Goal: Task Accomplishment & Management: Manage account settings

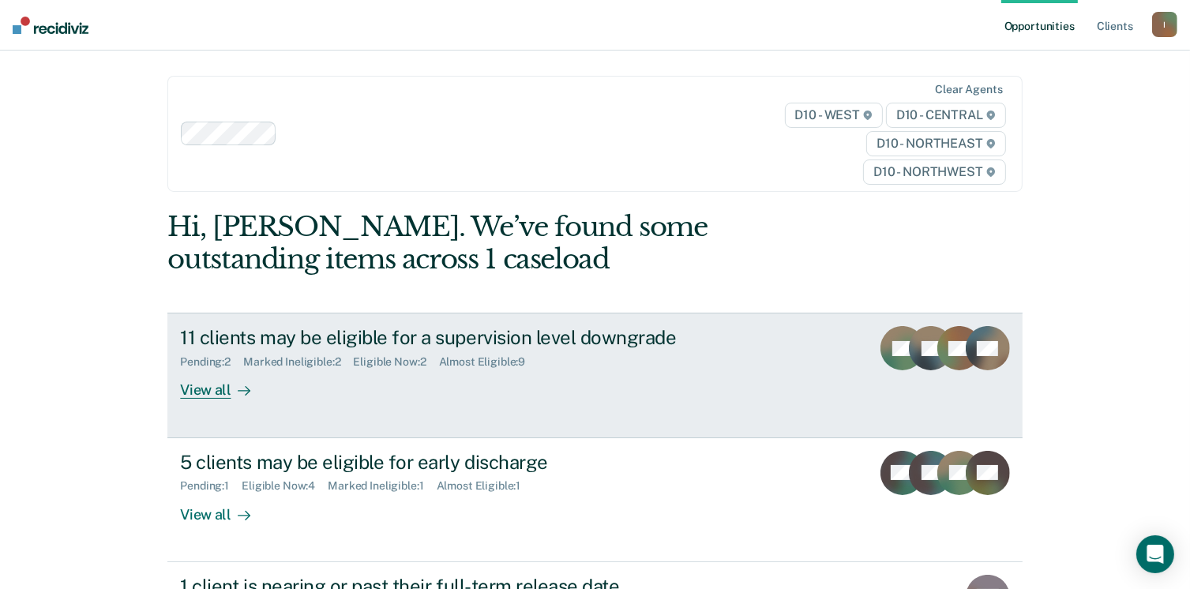
click at [210, 387] on div "View all" at bounding box center [224, 384] width 88 height 31
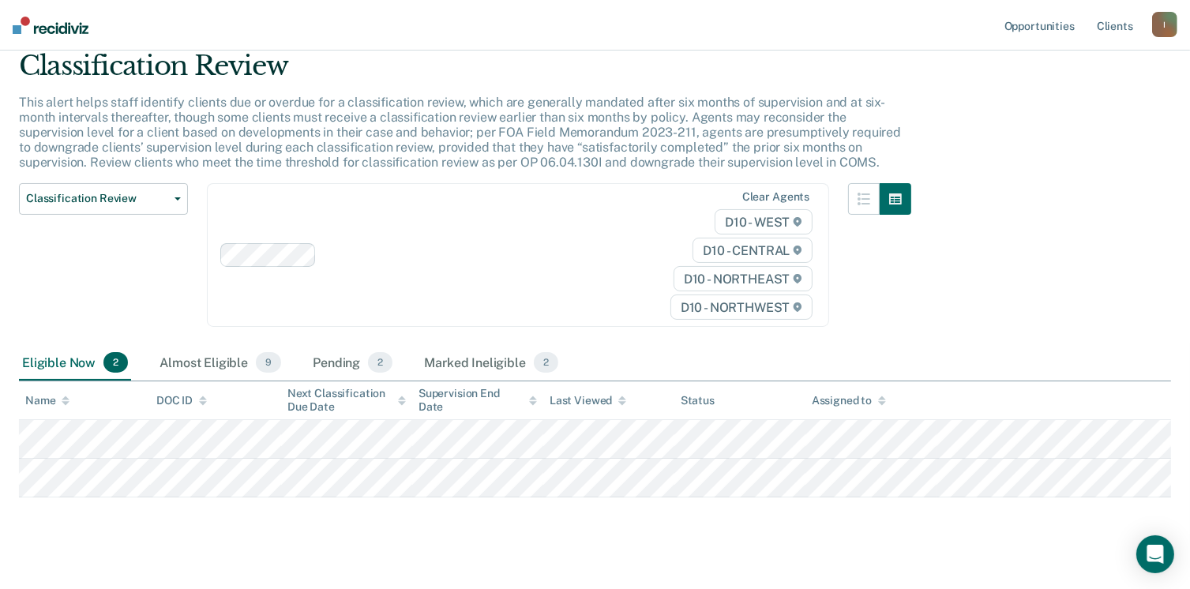
scroll to position [79, 0]
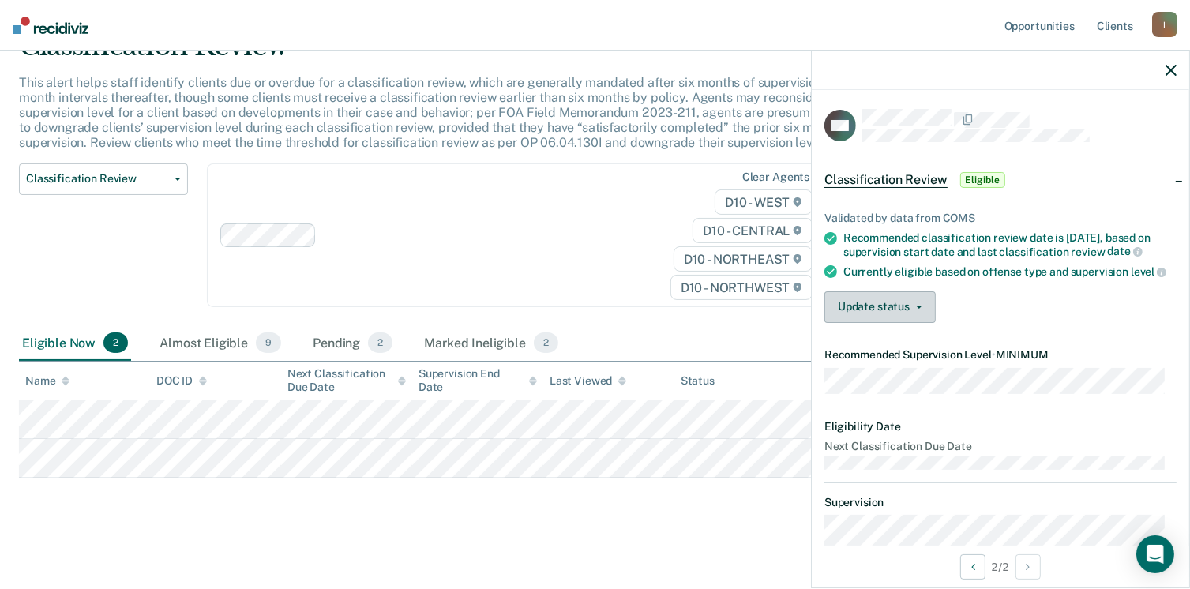
click at [890, 323] on button "Update status" at bounding box center [879, 307] width 111 height 32
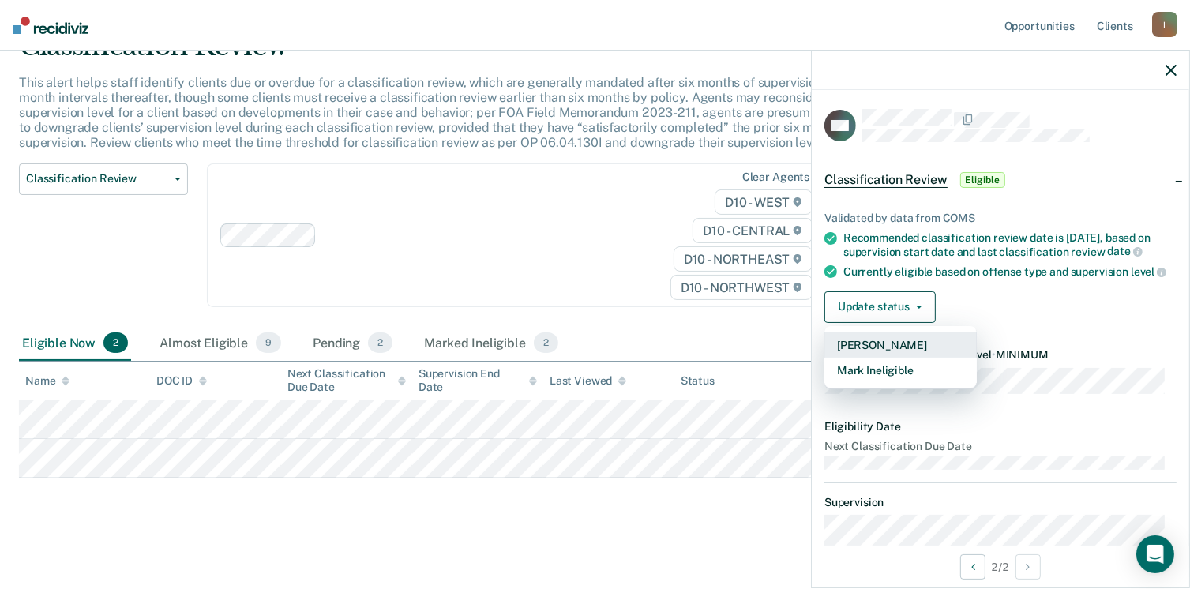
click at [881, 358] on button "[PERSON_NAME]" at bounding box center [900, 344] width 152 height 25
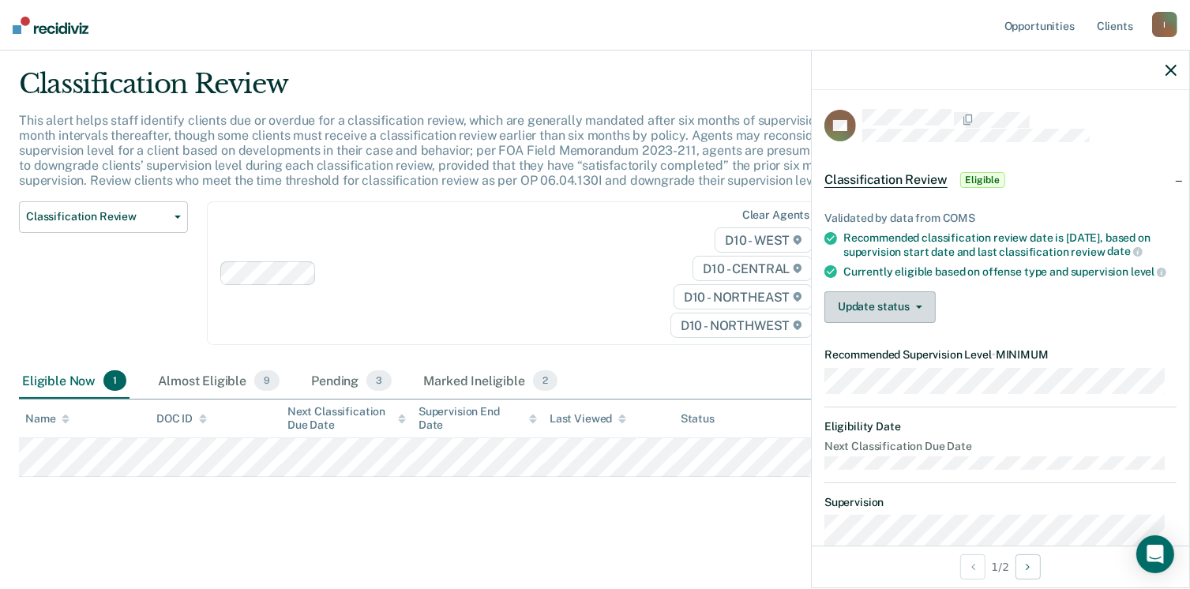
click at [917, 323] on button "Update status" at bounding box center [879, 307] width 111 height 32
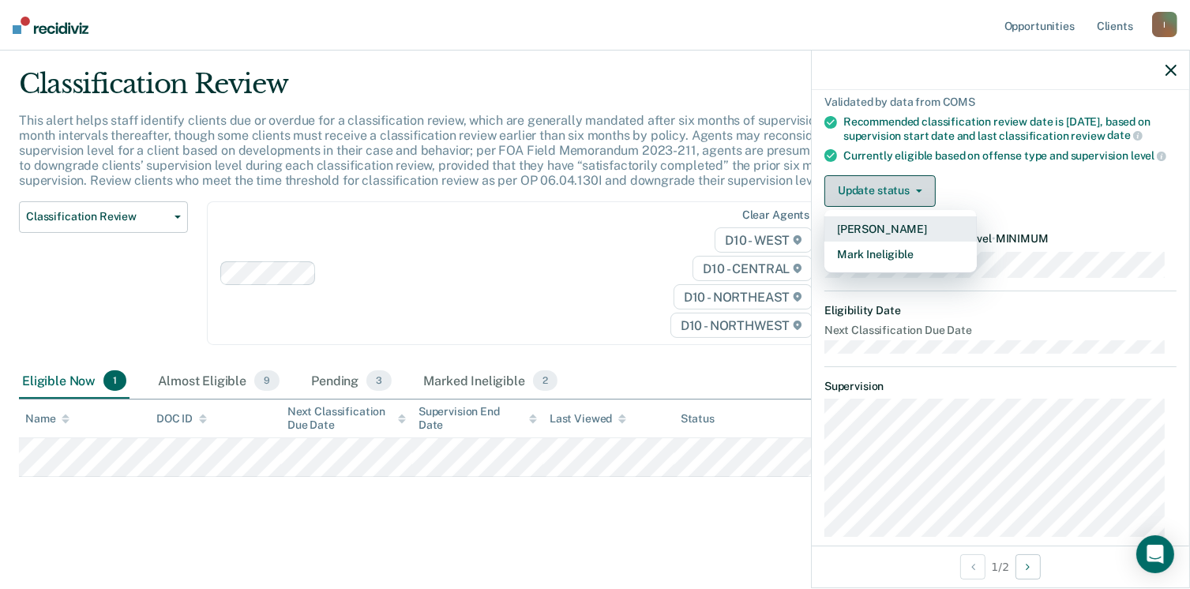
scroll to position [111, 0]
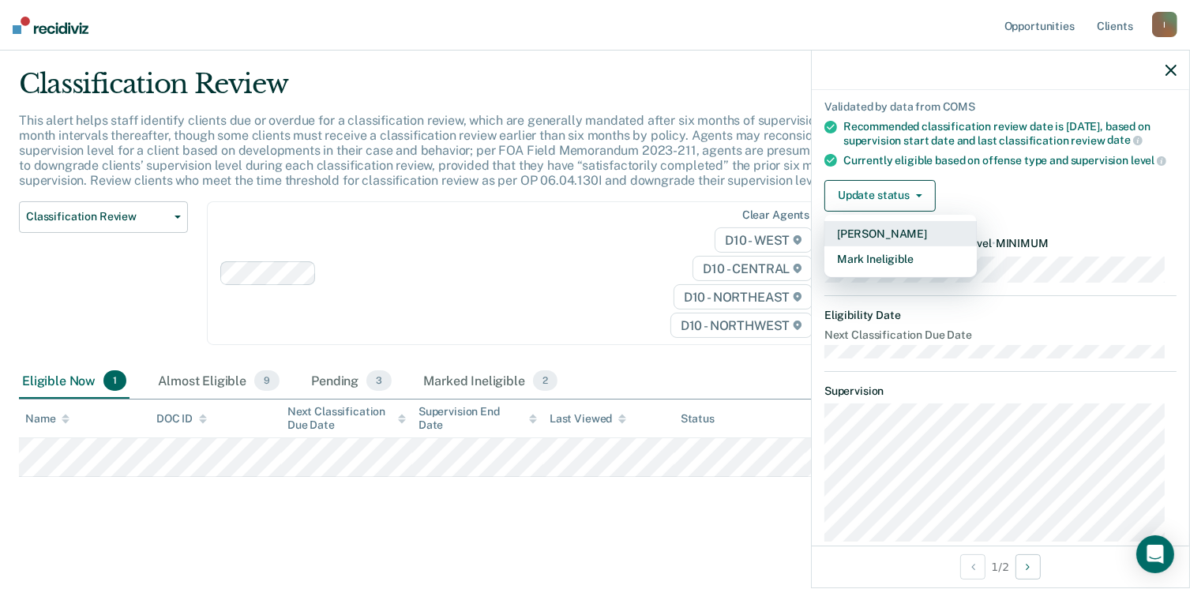
click at [891, 246] on button "[PERSON_NAME]" at bounding box center [900, 233] width 152 height 25
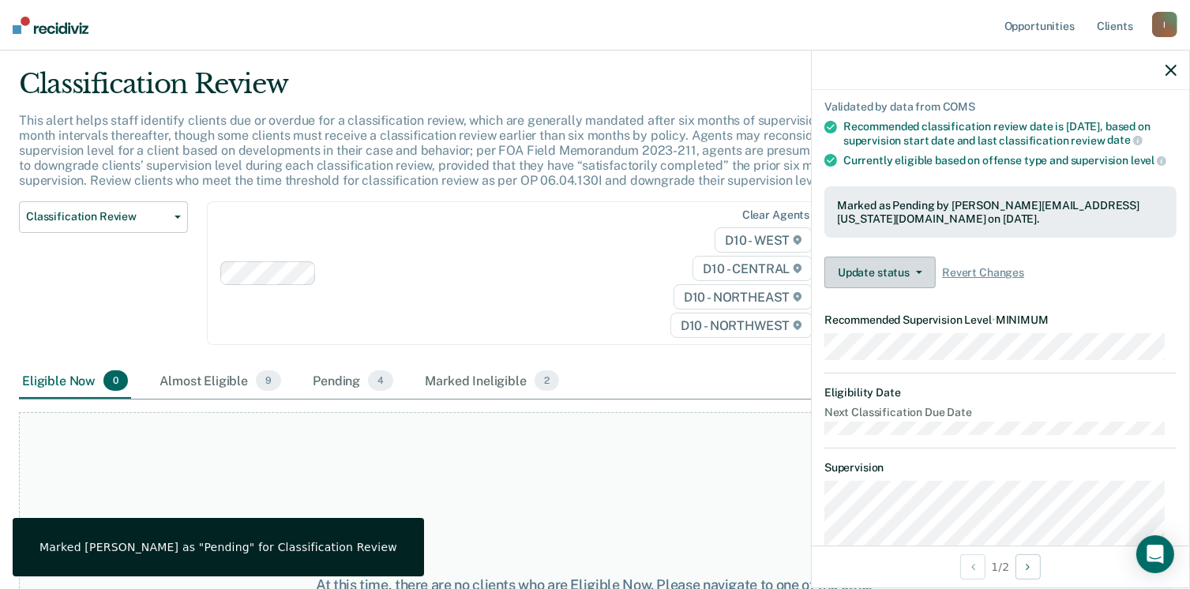
scroll to position [0, 0]
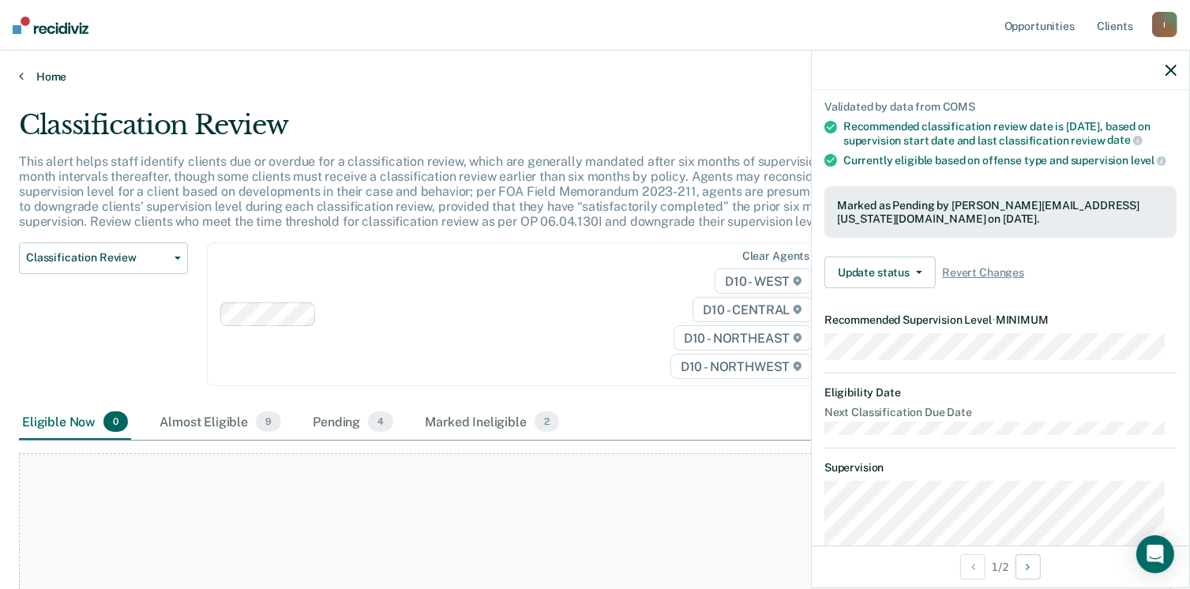
click at [47, 78] on link "Home" at bounding box center [595, 76] width 1152 height 14
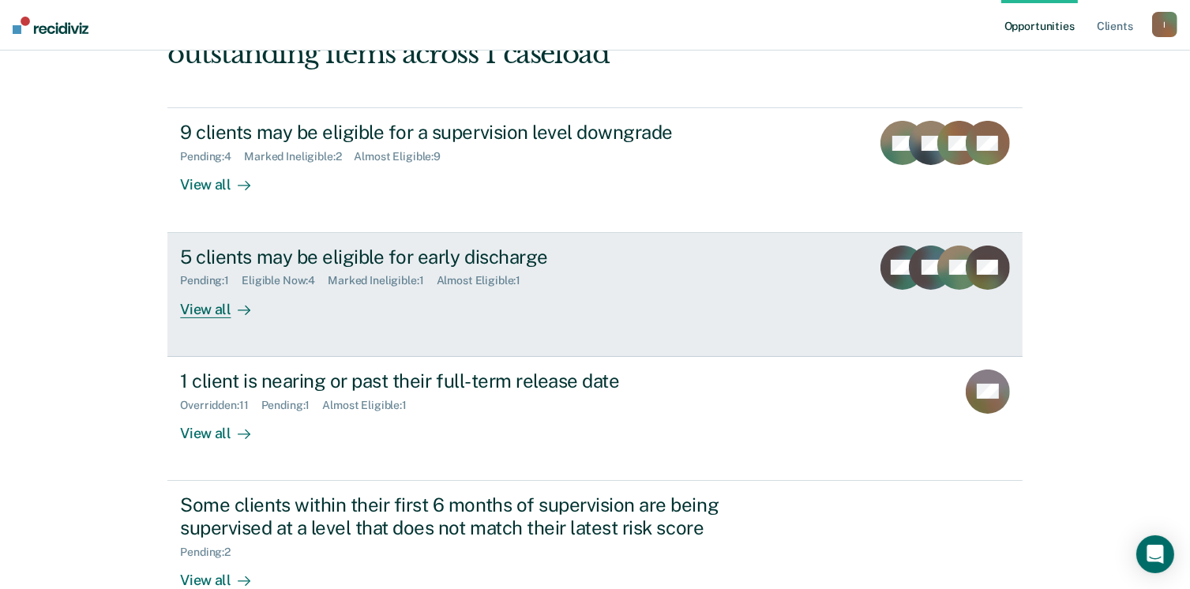
scroll to position [208, 0]
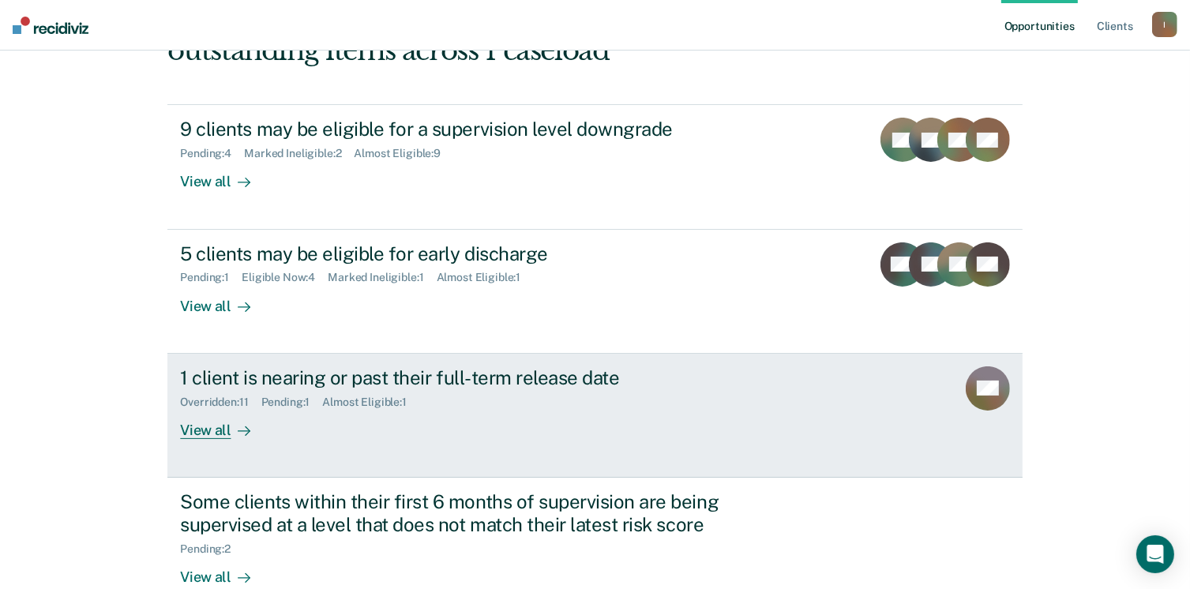
click at [197, 433] on div "View all" at bounding box center [224, 423] width 88 height 31
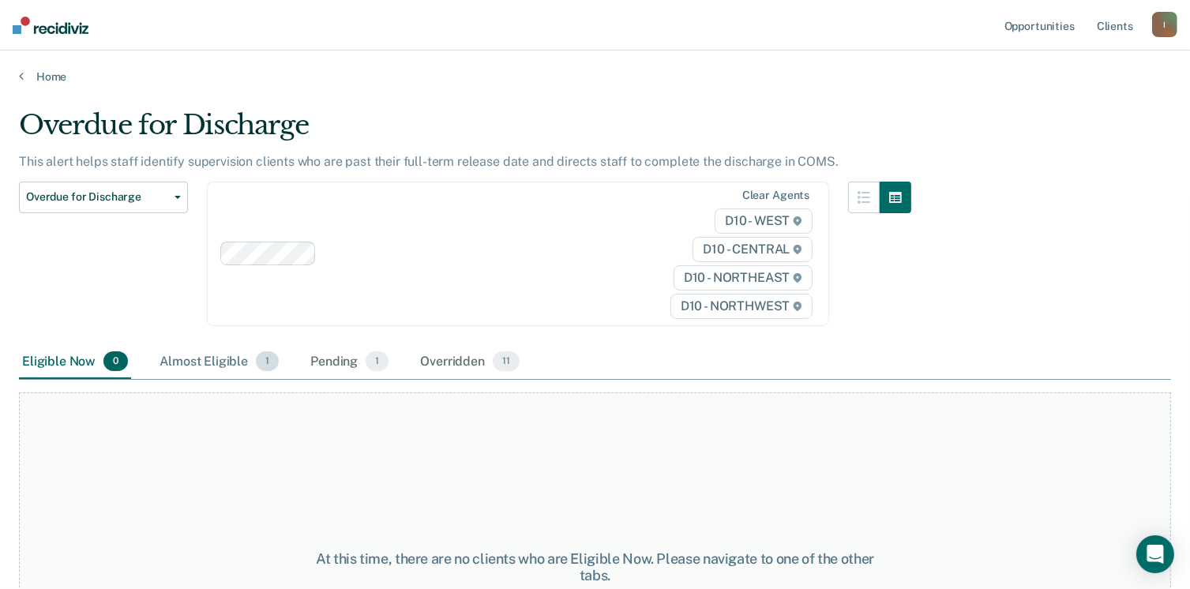
click at [203, 360] on div "Almost Eligible 1" at bounding box center [219, 362] width 126 height 35
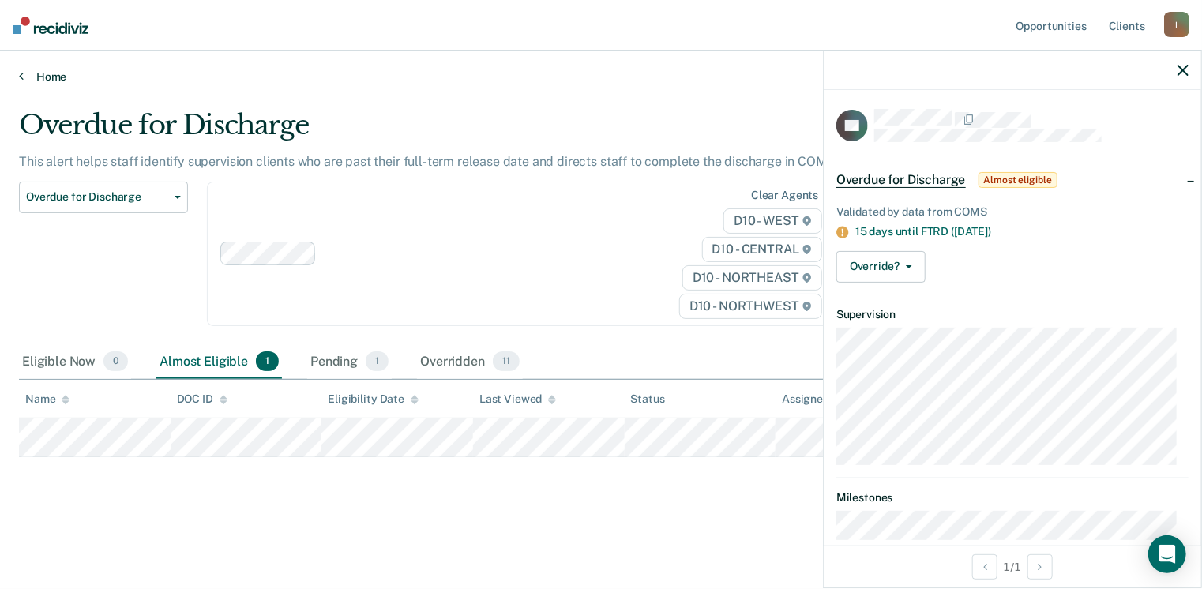
click at [54, 79] on link "Home" at bounding box center [601, 76] width 1164 height 14
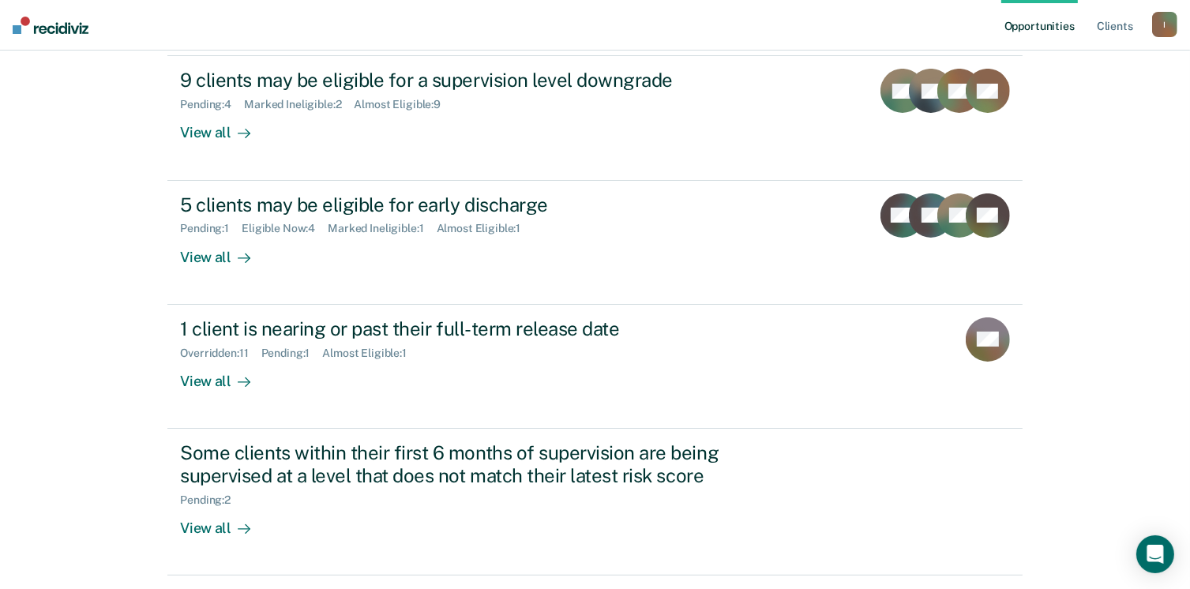
scroll to position [258, 0]
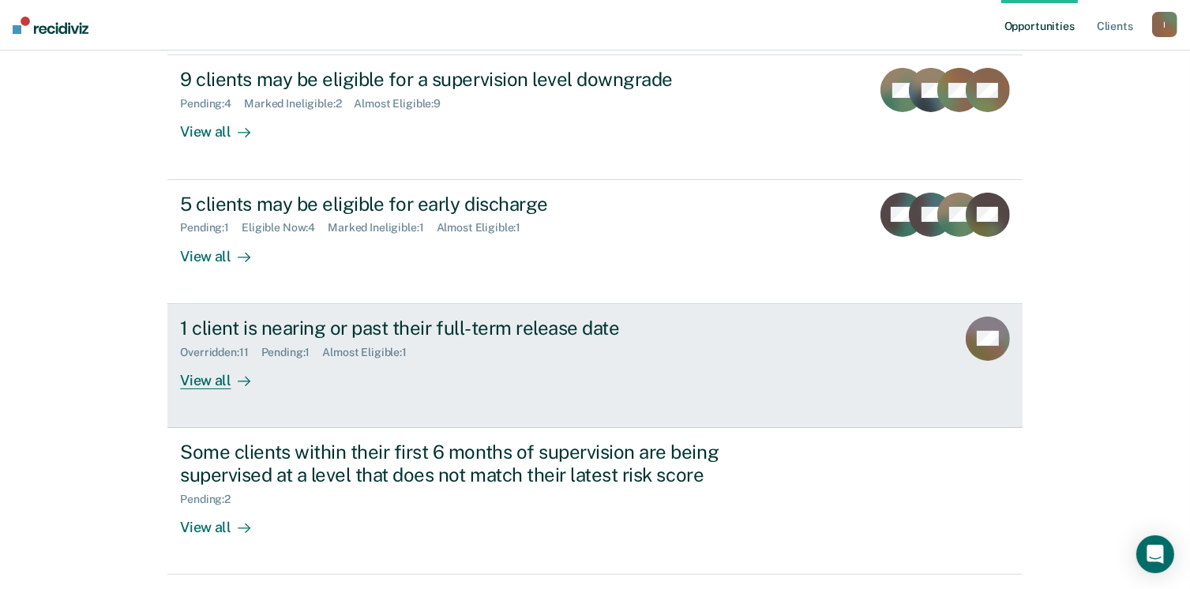
click at [213, 381] on div "View all" at bounding box center [224, 373] width 88 height 31
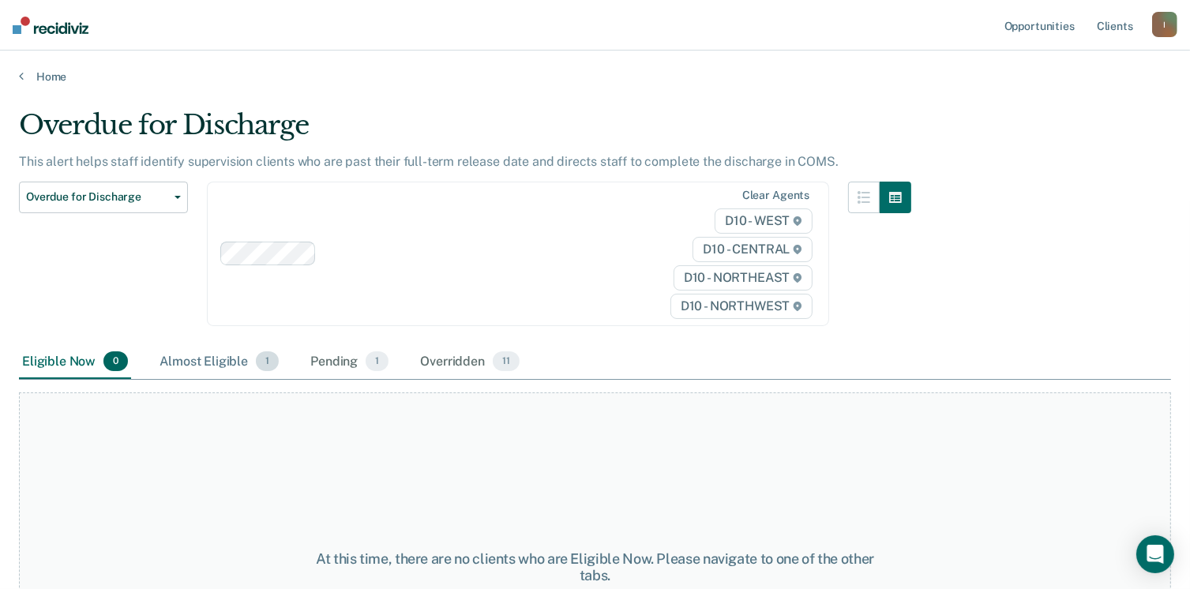
click at [220, 358] on div "Almost Eligible 1" at bounding box center [219, 362] width 126 height 35
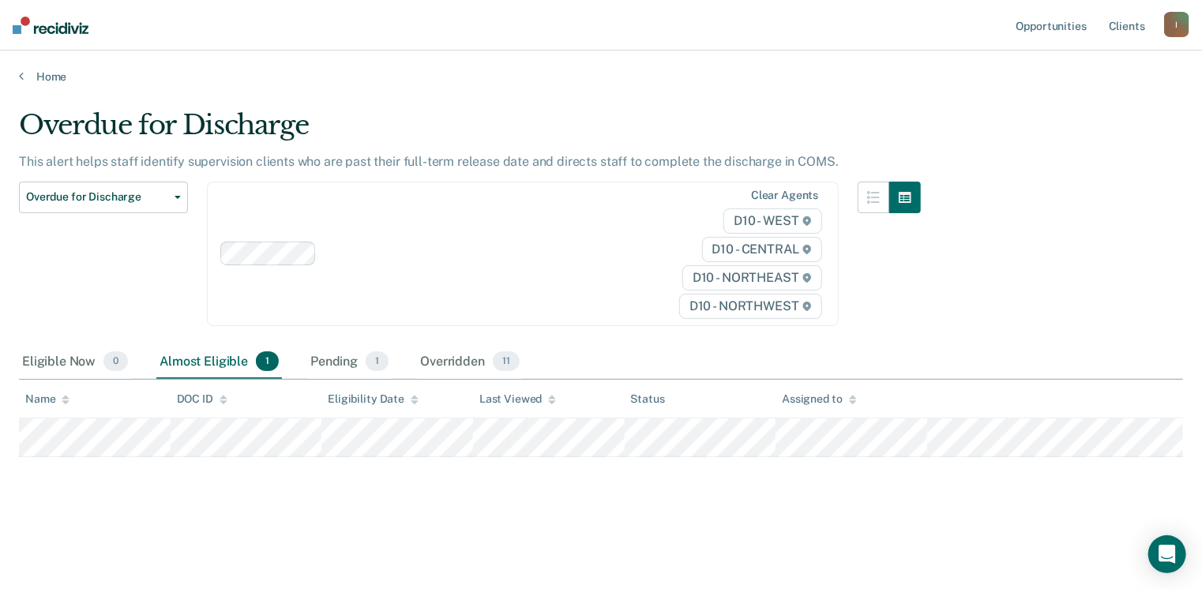
click at [31, 86] on main "Overdue for Discharge This alert helps staff identify supervision clients who a…" at bounding box center [601, 334] width 1202 height 501
click at [41, 80] on link "Home" at bounding box center [601, 76] width 1164 height 14
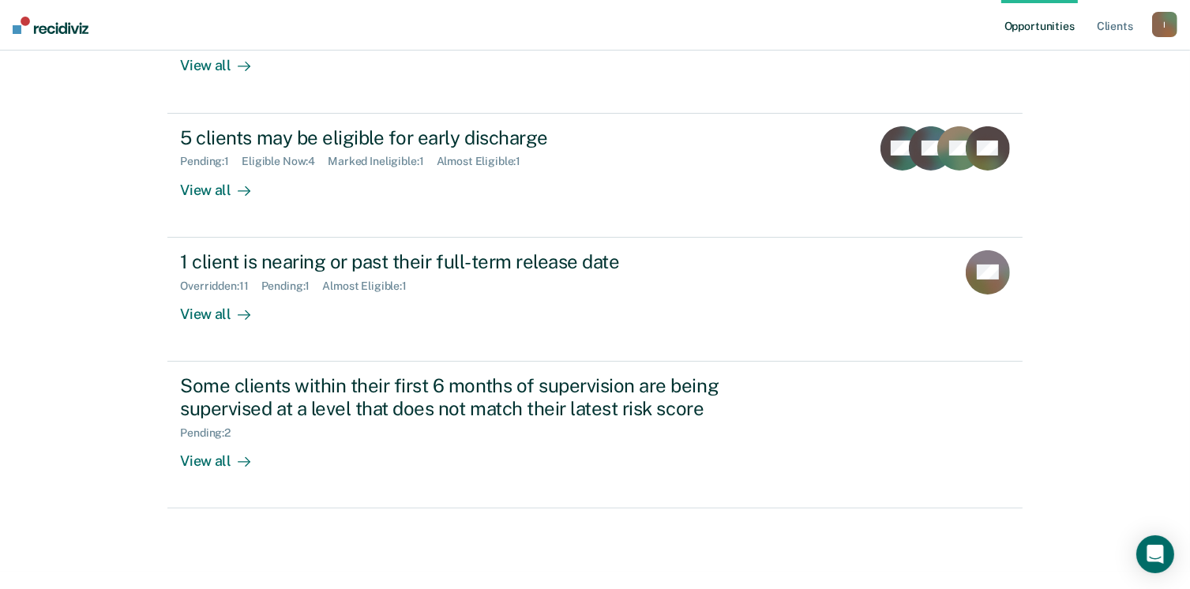
scroll to position [339, 0]
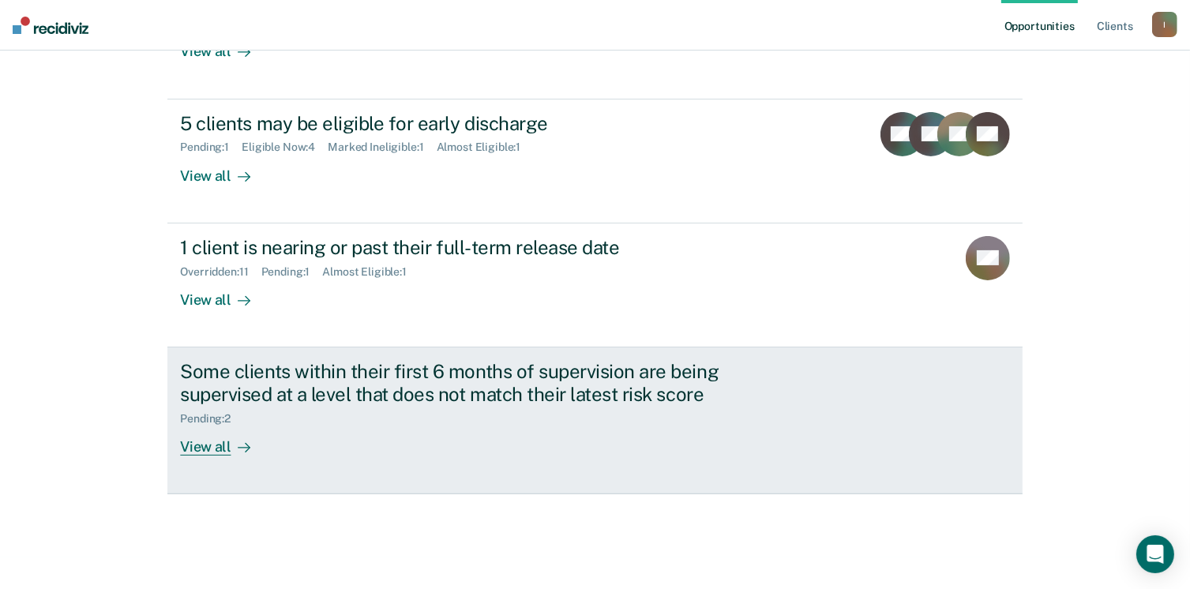
click at [219, 448] on div "View all" at bounding box center [224, 440] width 88 height 31
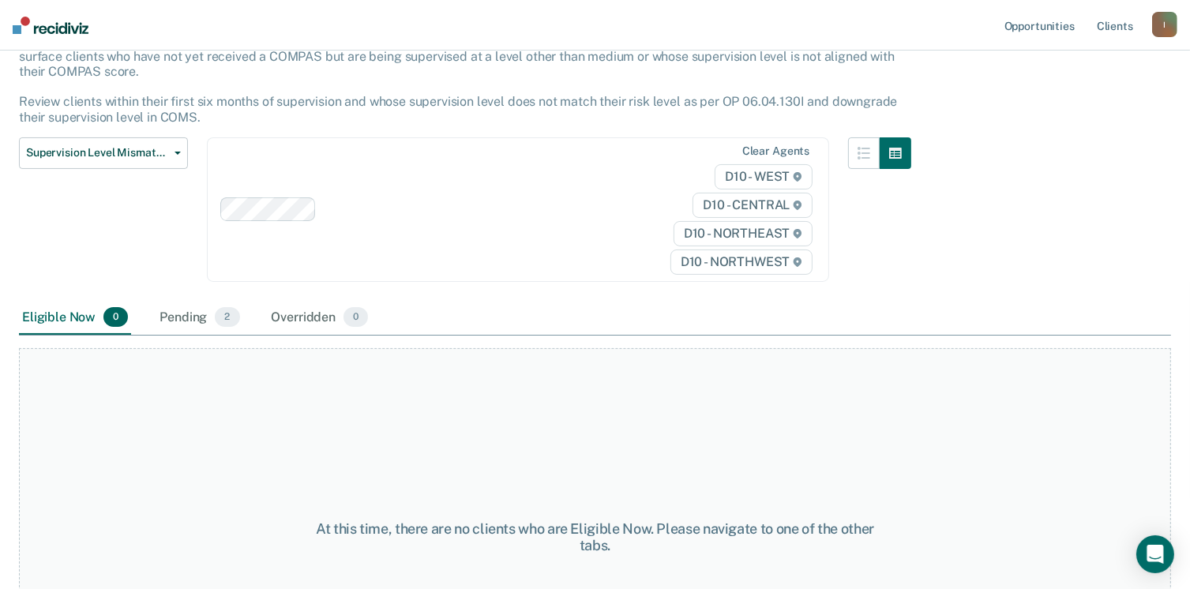
scroll to position [133, 0]
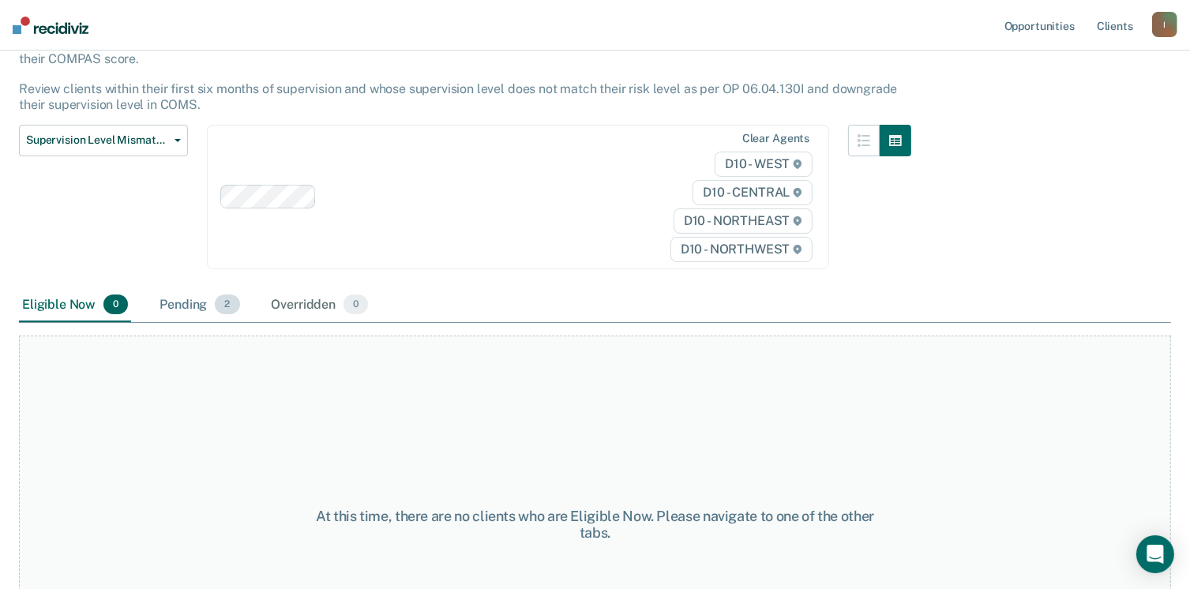
click at [204, 304] on div "Pending 2" at bounding box center [199, 305] width 86 height 35
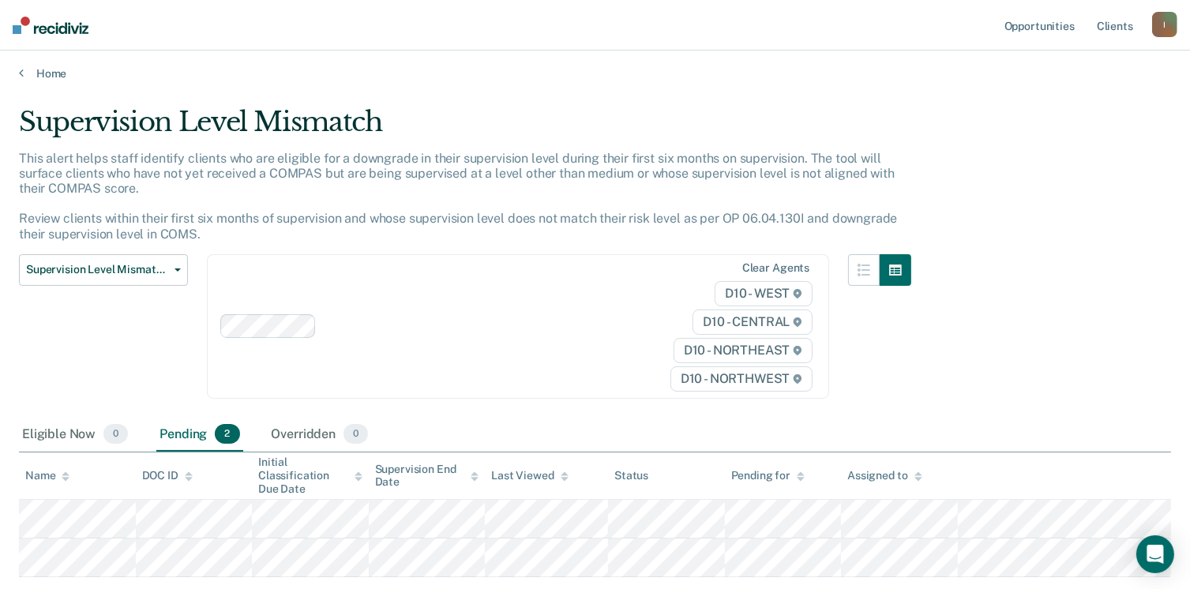
scroll to position [0, 0]
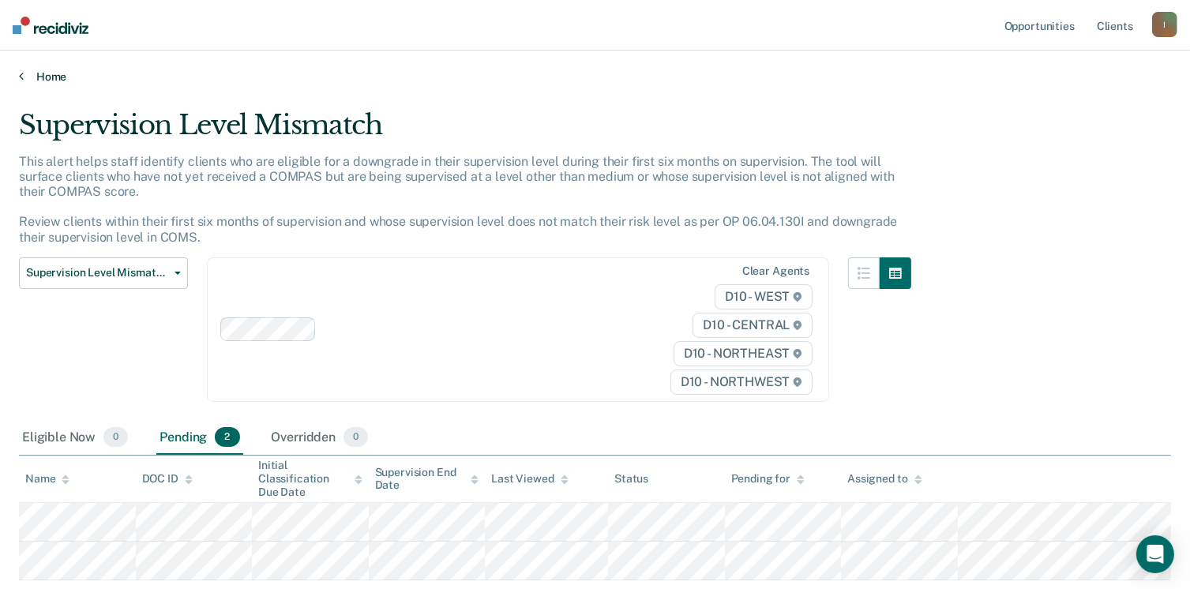
click at [53, 82] on link "Home" at bounding box center [595, 76] width 1152 height 14
